Goal: Transaction & Acquisition: Purchase product/service

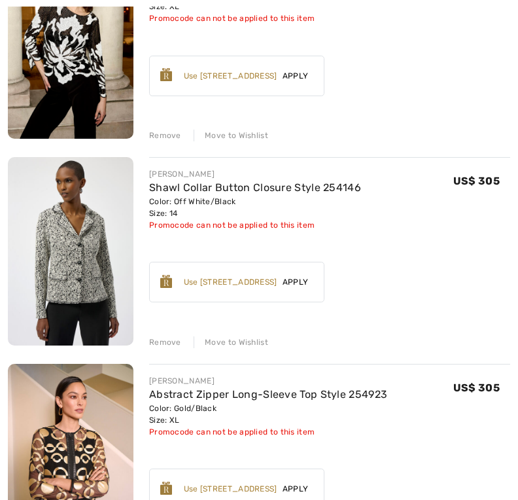
scroll to position [244, 0]
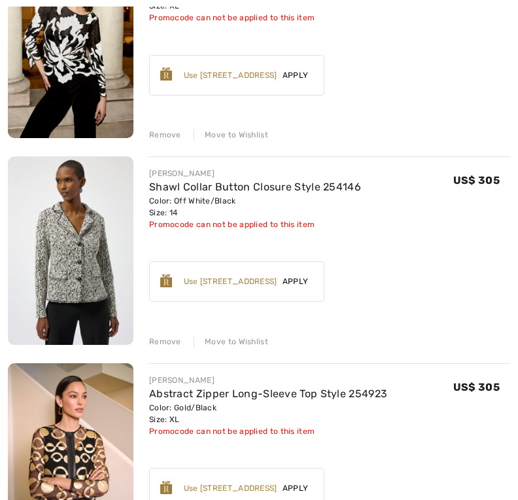
click at [175, 340] on div "Remove" at bounding box center [165, 342] width 32 height 12
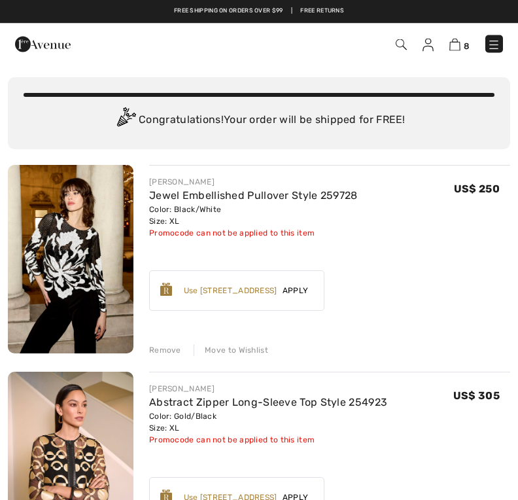
scroll to position [0, 0]
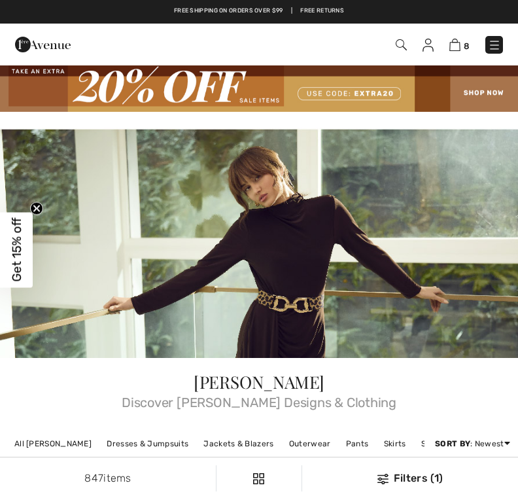
checkbox input "true"
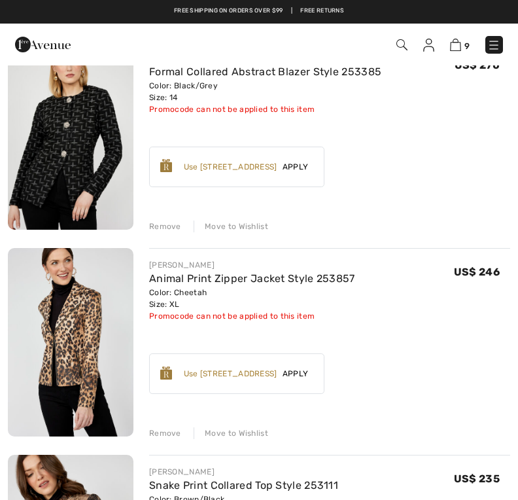
scroll to position [1156, 0]
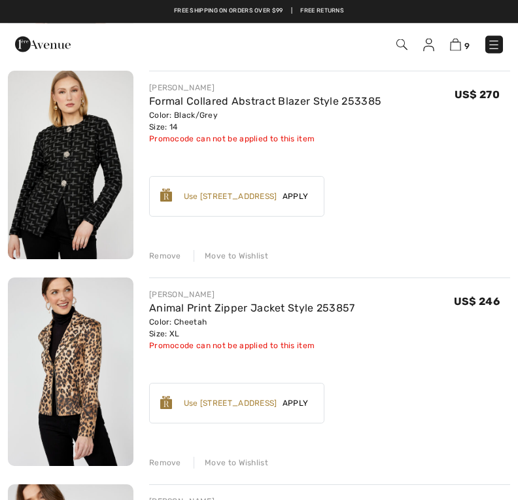
click at [181, 251] on div "Remove Move to Wishlist" at bounding box center [329, 255] width 361 height 14
click at [168, 257] on div "Remove" at bounding box center [165, 257] width 32 height 12
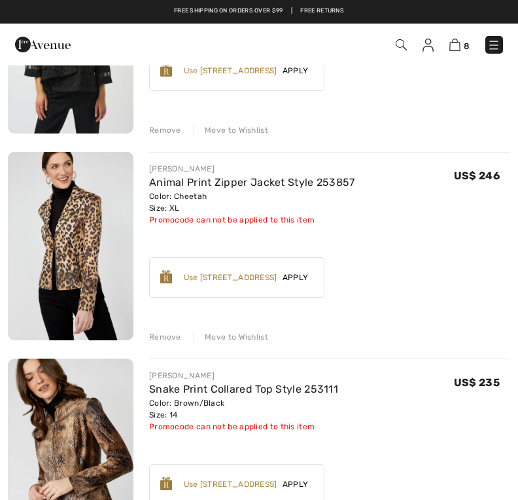
scroll to position [1075, 0]
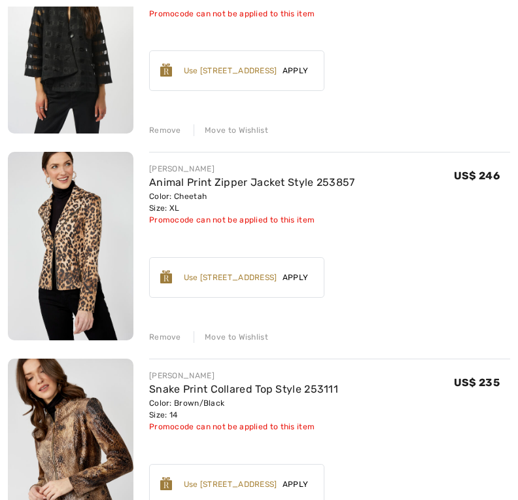
click at [173, 337] on div "Remove" at bounding box center [165, 337] width 32 height 12
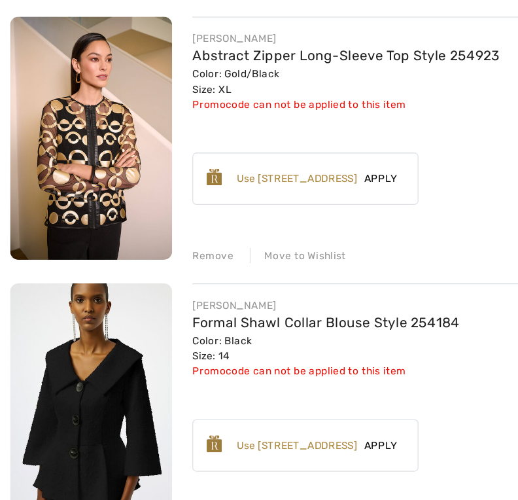
scroll to position [292, 0]
